Goal: Check status: Check status

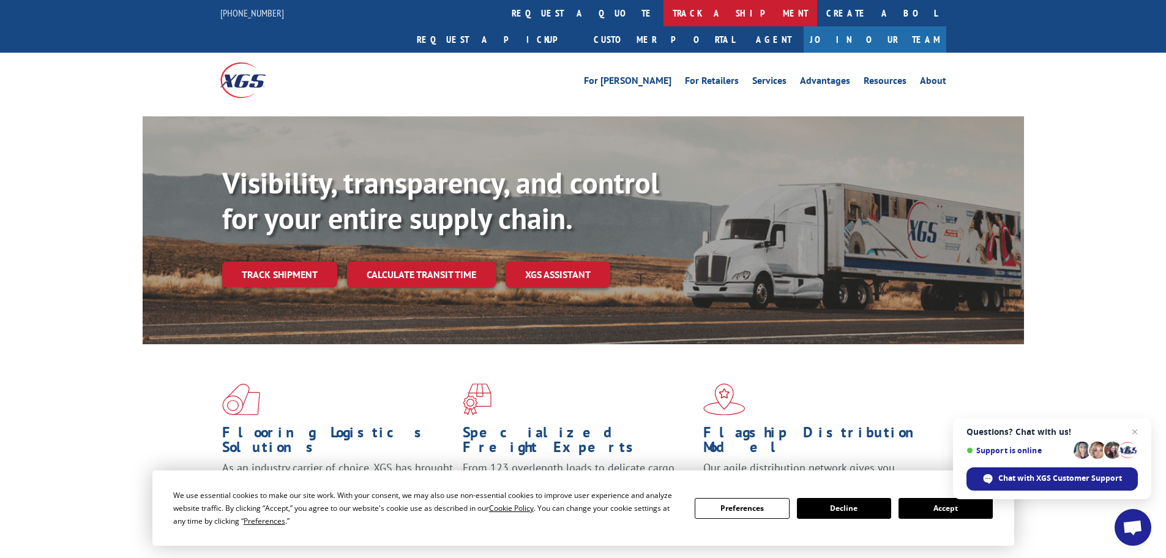
click at [664, 2] on link "track a shipment" at bounding box center [741, 13] width 154 height 26
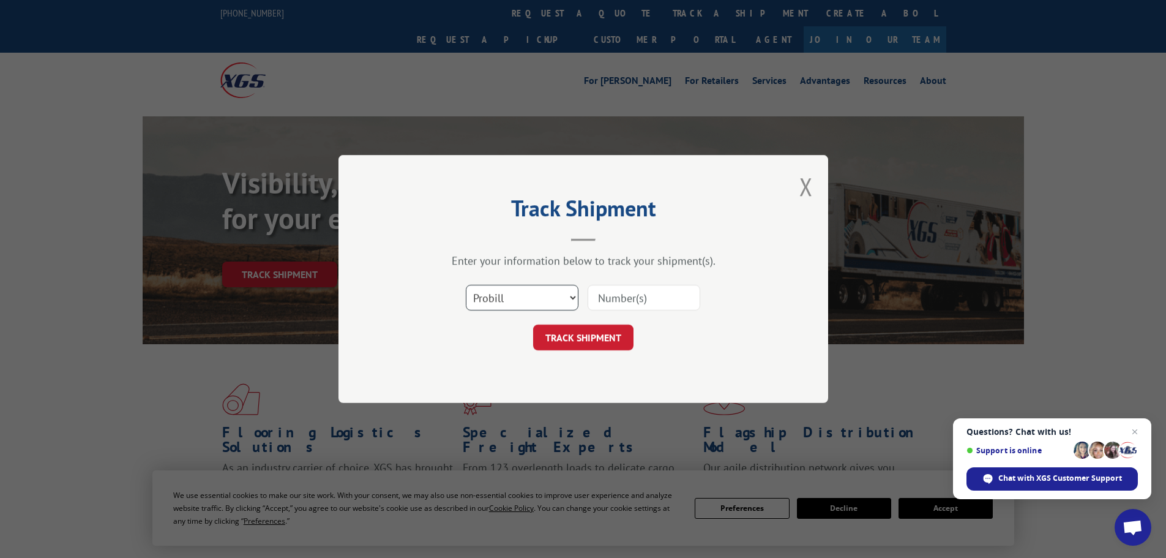
click at [500, 292] on select "Select category... Probill BOL PO" at bounding box center [522, 298] width 113 height 26
select select "po"
click at [466, 285] on select "Select category... Probill BOL PO" at bounding box center [522, 298] width 113 height 26
click at [636, 305] on input at bounding box center [644, 298] width 113 height 26
paste input "07534254"
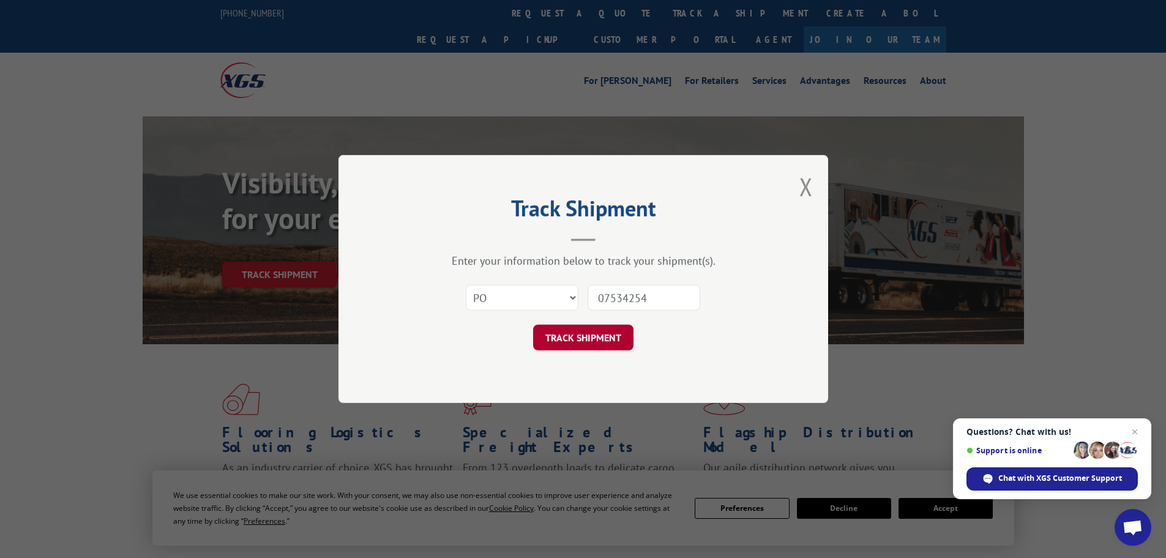
type input "07534254"
click at [599, 331] on button "TRACK SHIPMENT" at bounding box center [583, 337] width 100 height 26
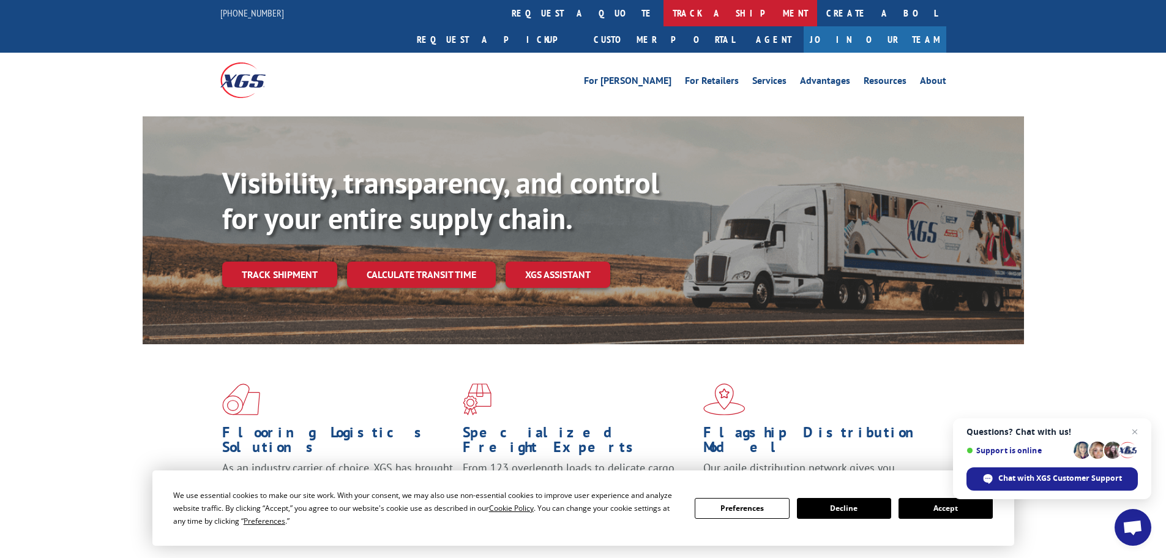
click at [664, 20] on link "track a shipment" at bounding box center [741, 13] width 154 height 26
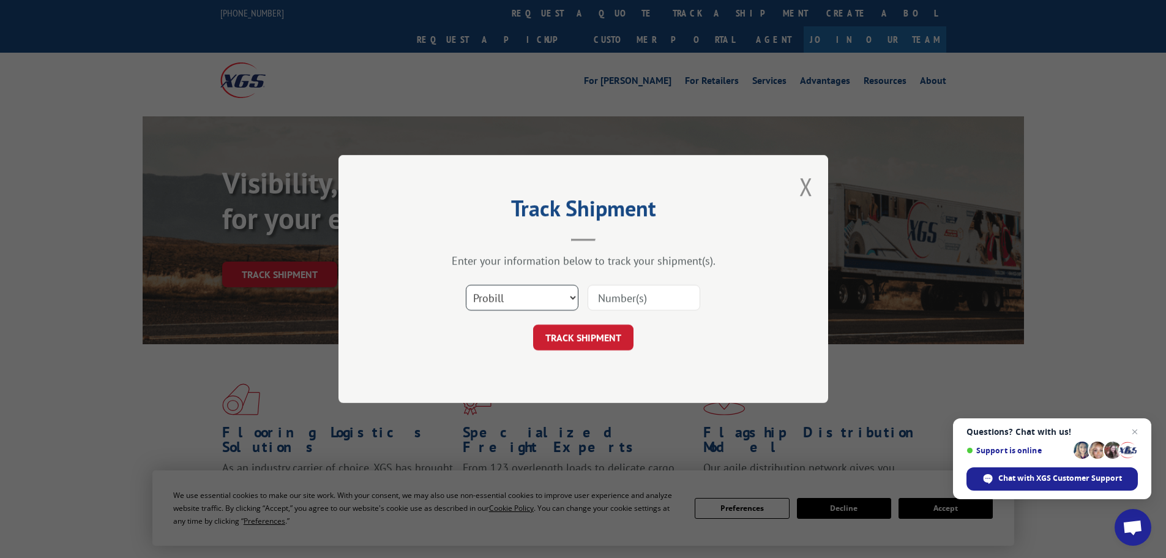
click at [553, 300] on select "Select category... Probill BOL PO" at bounding box center [522, 298] width 113 height 26
select select "po"
click at [466, 285] on select "Select category... Probill BOL PO" at bounding box center [522, 298] width 113 height 26
click at [613, 301] on input at bounding box center [644, 298] width 113 height 26
paste input "07534254"
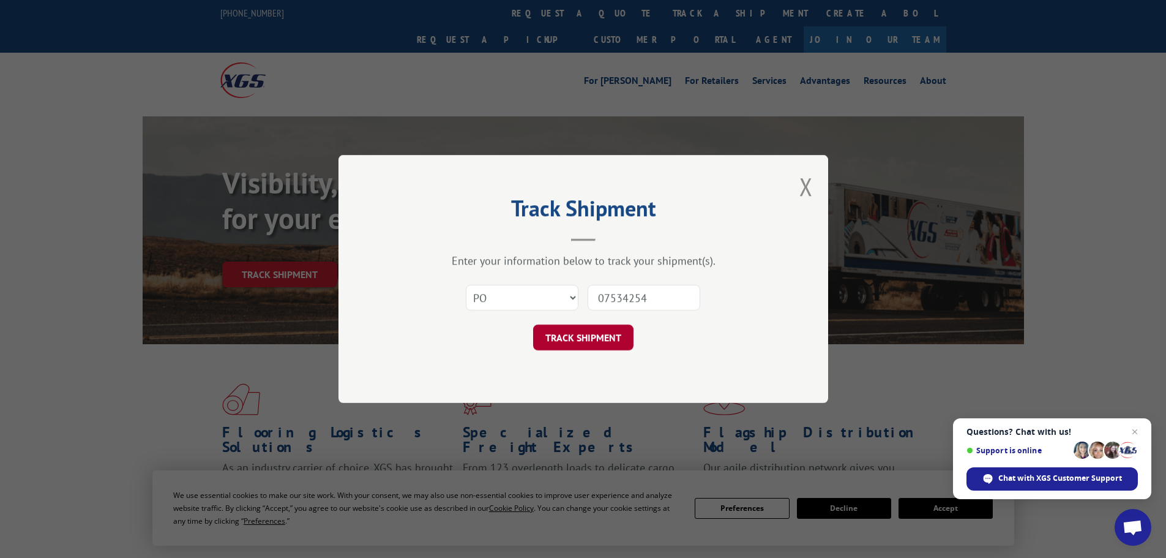
type input "07534254"
click at [606, 345] on button "TRACK SHIPMENT" at bounding box center [583, 337] width 100 height 26
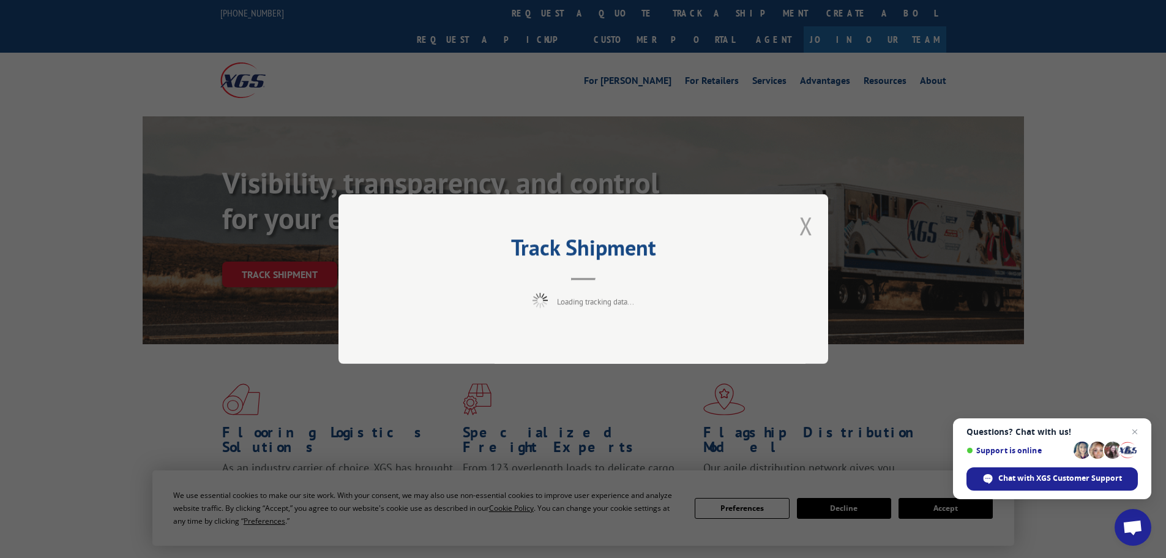
drag, startPoint x: 810, startPoint y: 222, endPoint x: 435, endPoint y: 15, distance: 428.0
click at [806, 220] on button "Close modal" at bounding box center [806, 225] width 13 height 32
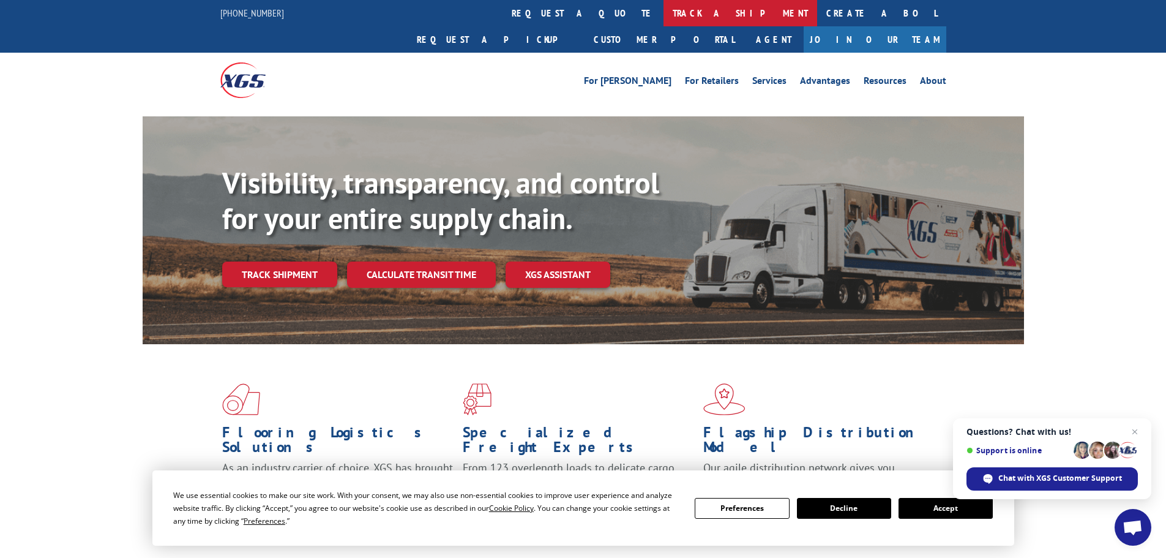
click at [664, 10] on link "track a shipment" at bounding box center [741, 13] width 154 height 26
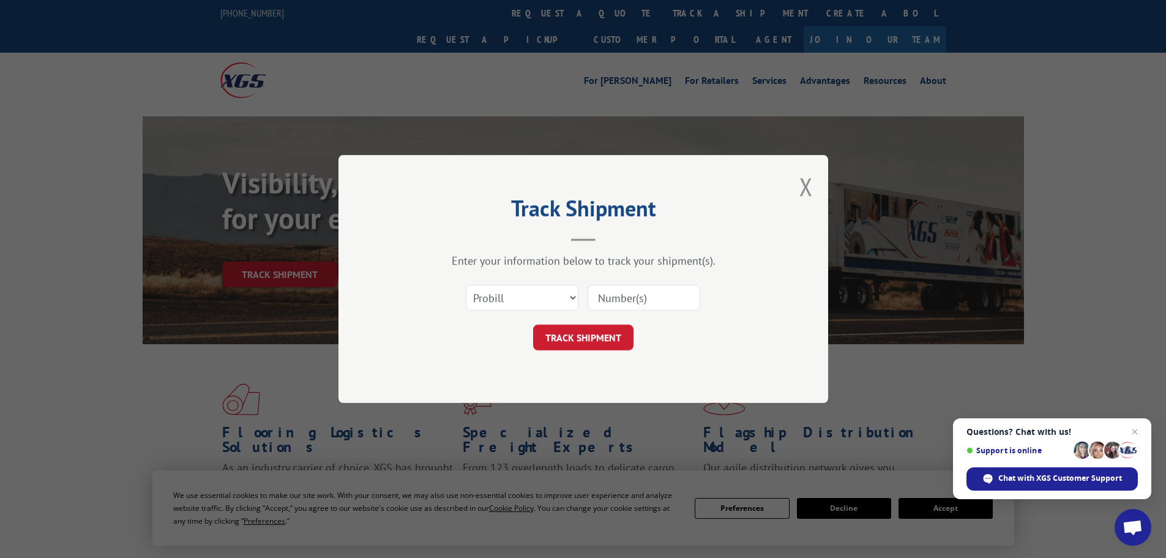
click at [643, 282] on div "Select category... Probill BOL PO" at bounding box center [583, 297] width 367 height 40
click at [643, 290] on input at bounding box center [644, 298] width 113 height 26
paste input "17260146"
type input "17260146"
click at [620, 349] on button "TRACK SHIPMENT" at bounding box center [583, 337] width 100 height 26
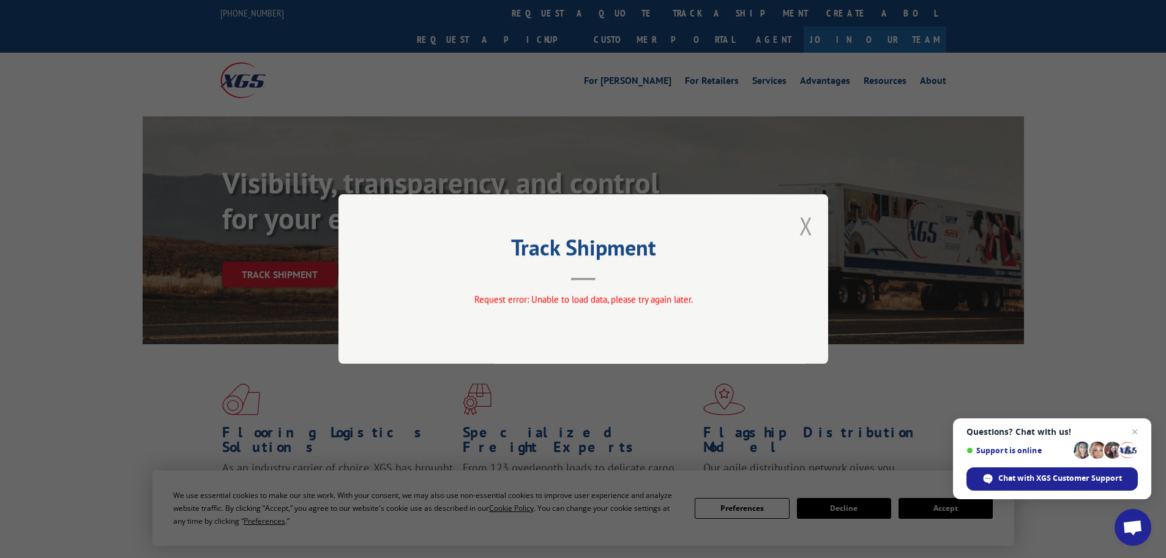
click at [801, 218] on button "Close modal" at bounding box center [806, 225] width 13 height 32
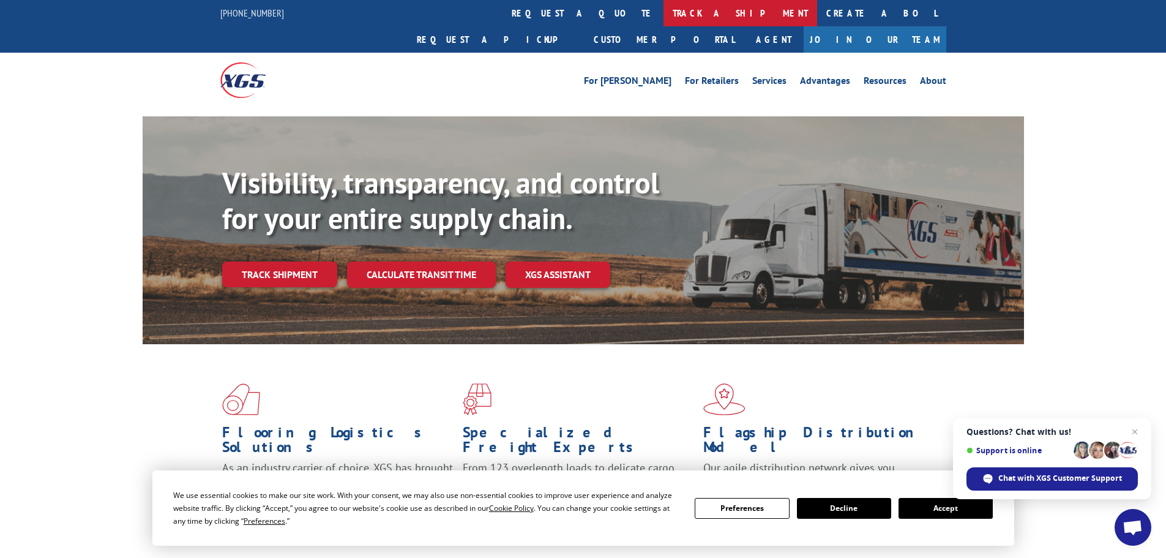
click at [664, 6] on link "track a shipment" at bounding box center [741, 13] width 154 height 26
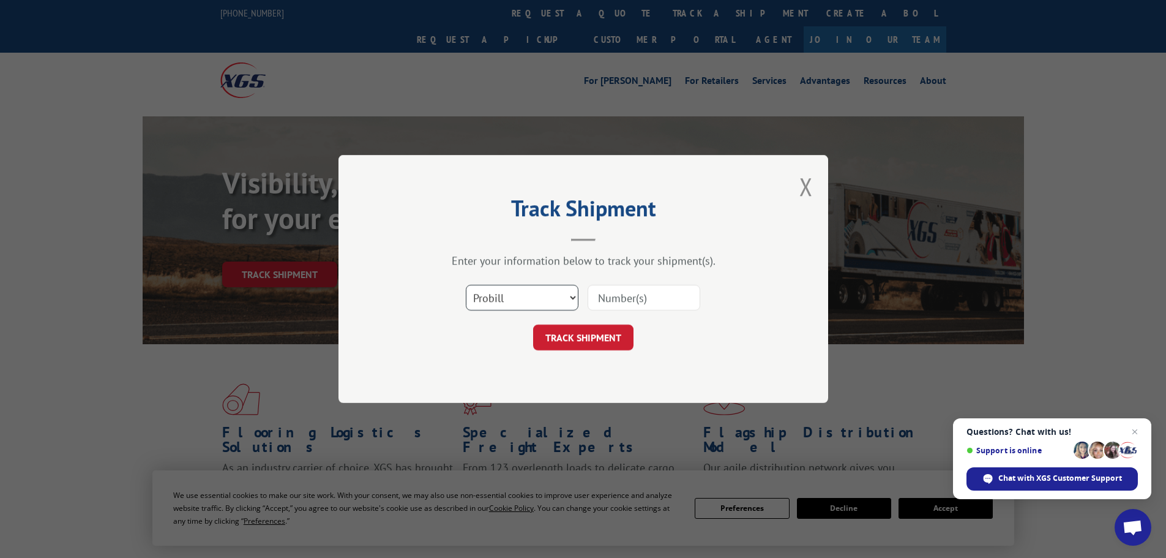
click at [500, 307] on select "Select category... Probill BOL PO" at bounding box center [522, 298] width 113 height 26
select select "bol"
click at [466, 285] on select "Select category... Probill BOL PO" at bounding box center [522, 298] width 113 height 26
click at [634, 298] on input at bounding box center [644, 298] width 113 height 26
paste input "5316239"
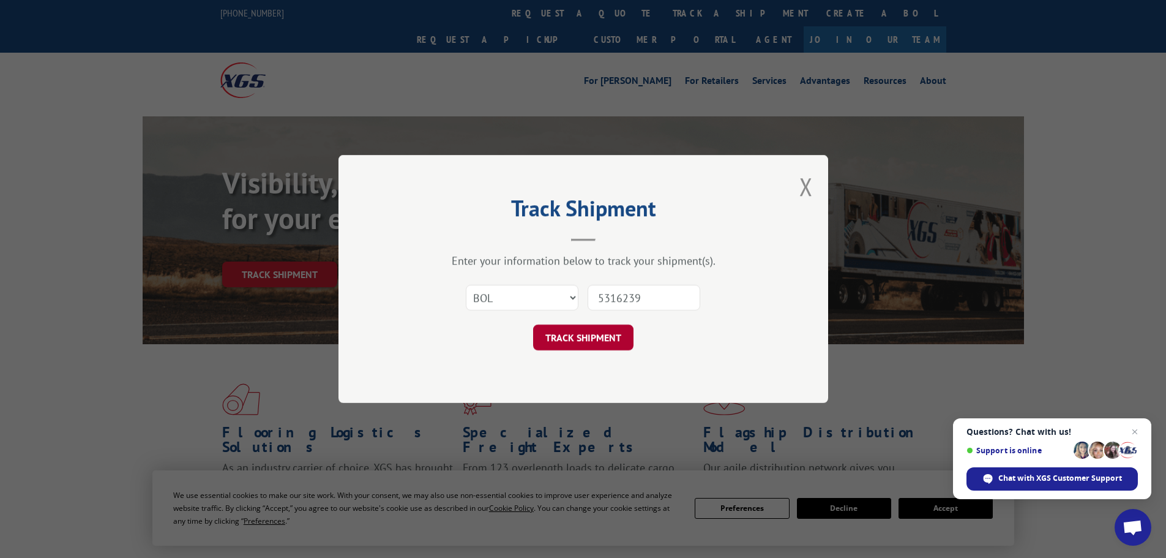
type input "5316239"
click at [604, 331] on button "TRACK SHIPMENT" at bounding box center [583, 337] width 100 height 26
